Goal: Information Seeking & Learning: Find specific fact

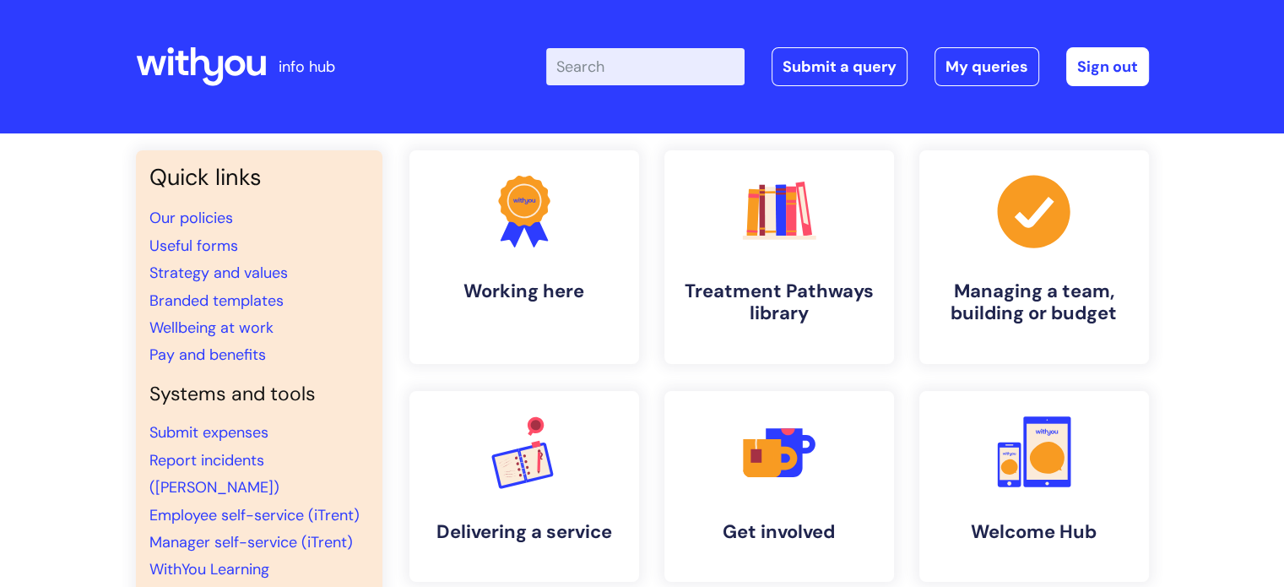
click at [651, 63] on input "Enter your search term here..." at bounding box center [645, 66] width 198 height 37
type input "eap"
click button "Search" at bounding box center [0, 0] width 0 height 0
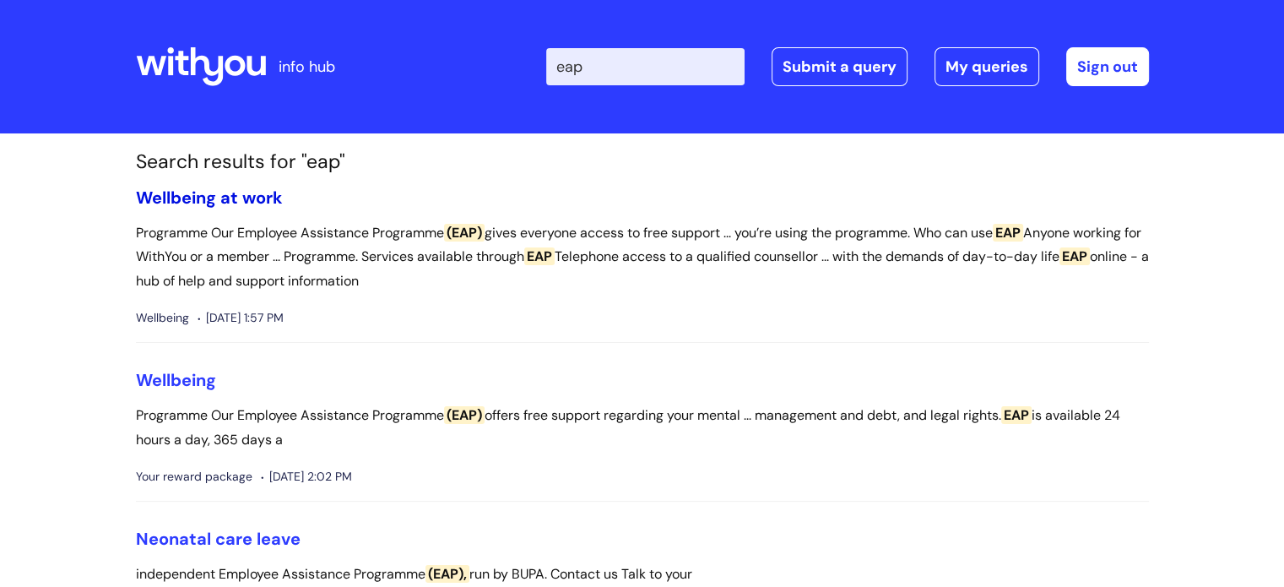
click at [230, 204] on link "Wellbeing at work" at bounding box center [209, 198] width 147 height 22
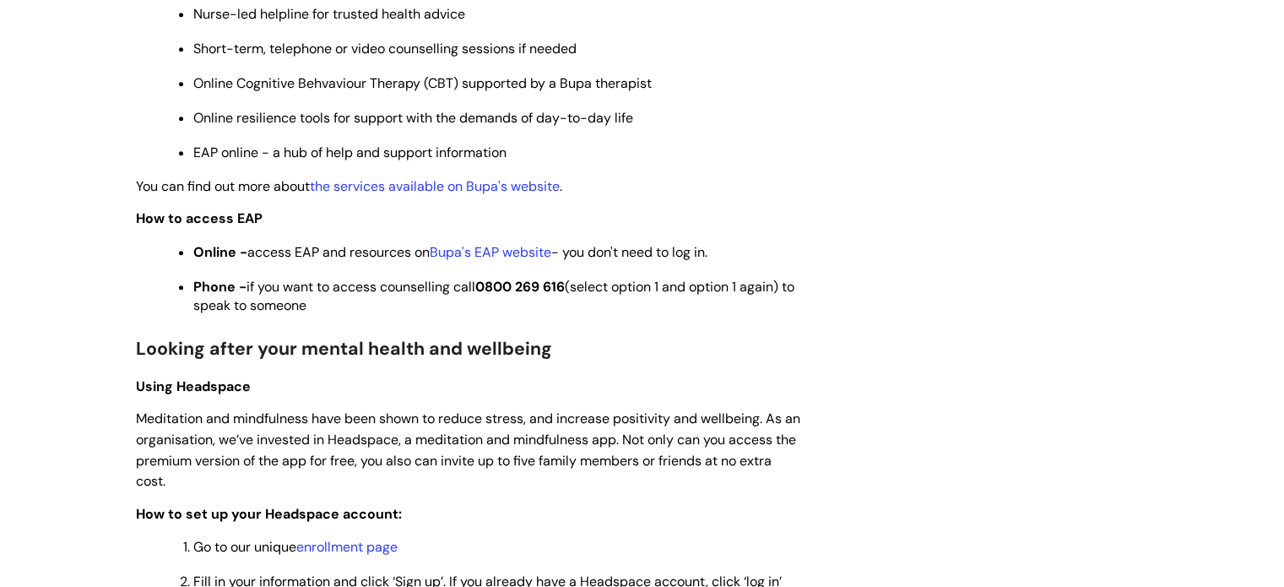
scroll to position [1007, 0]
click at [507, 259] on link "Bupa's EAP website" at bounding box center [491, 252] width 122 height 18
